Goal: Navigation & Orientation: Find specific page/section

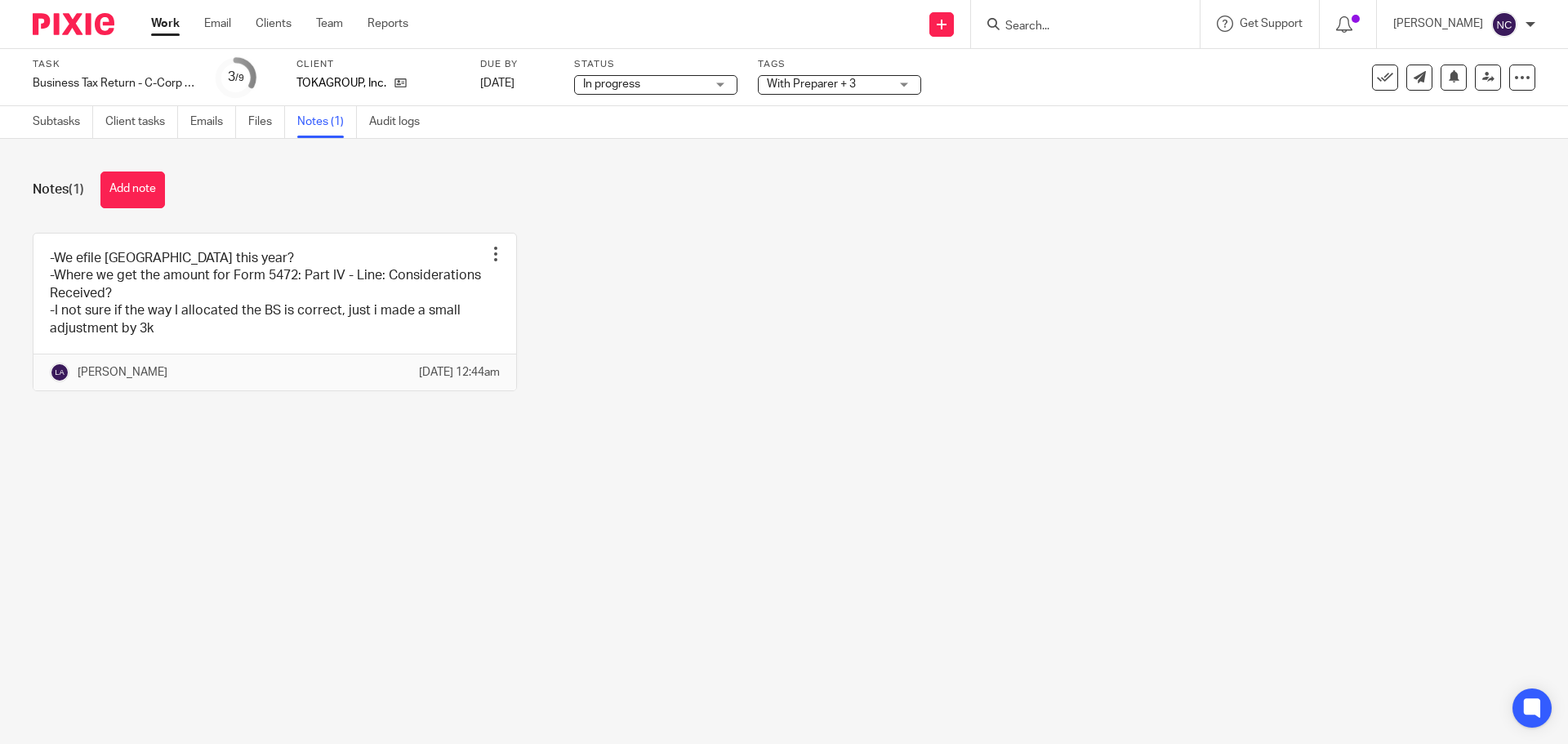
click at [496, 667] on main "Task Business Tax Return - C-Corp - On Extension Save Business Tax Return - C-C…" at bounding box center [784, 372] width 1568 height 744
click at [127, 125] on link "Client tasks" at bounding box center [141, 121] width 73 height 32
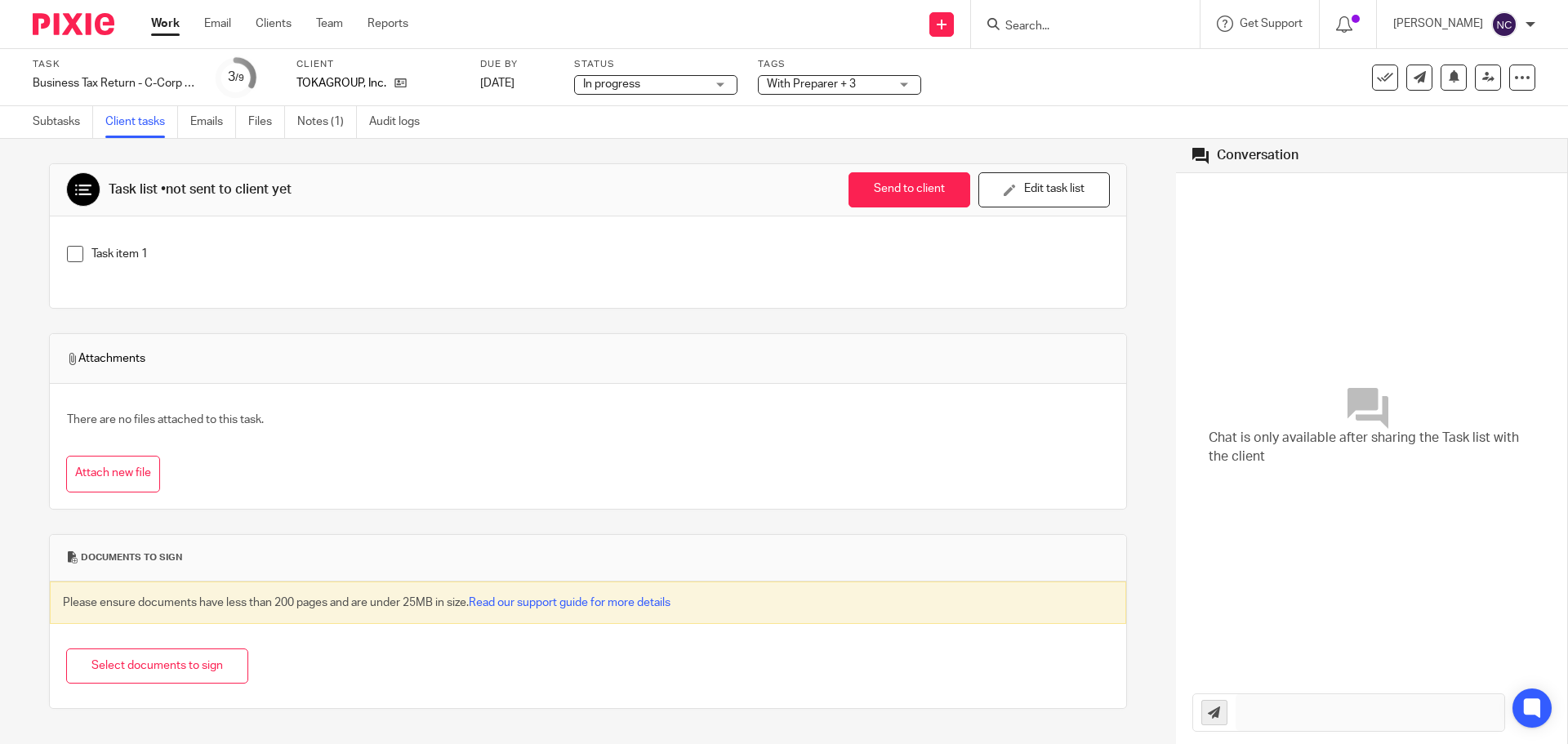
click at [209, 125] on link "Emails" at bounding box center [212, 121] width 46 height 32
